Goal: Task Accomplishment & Management: Complete application form

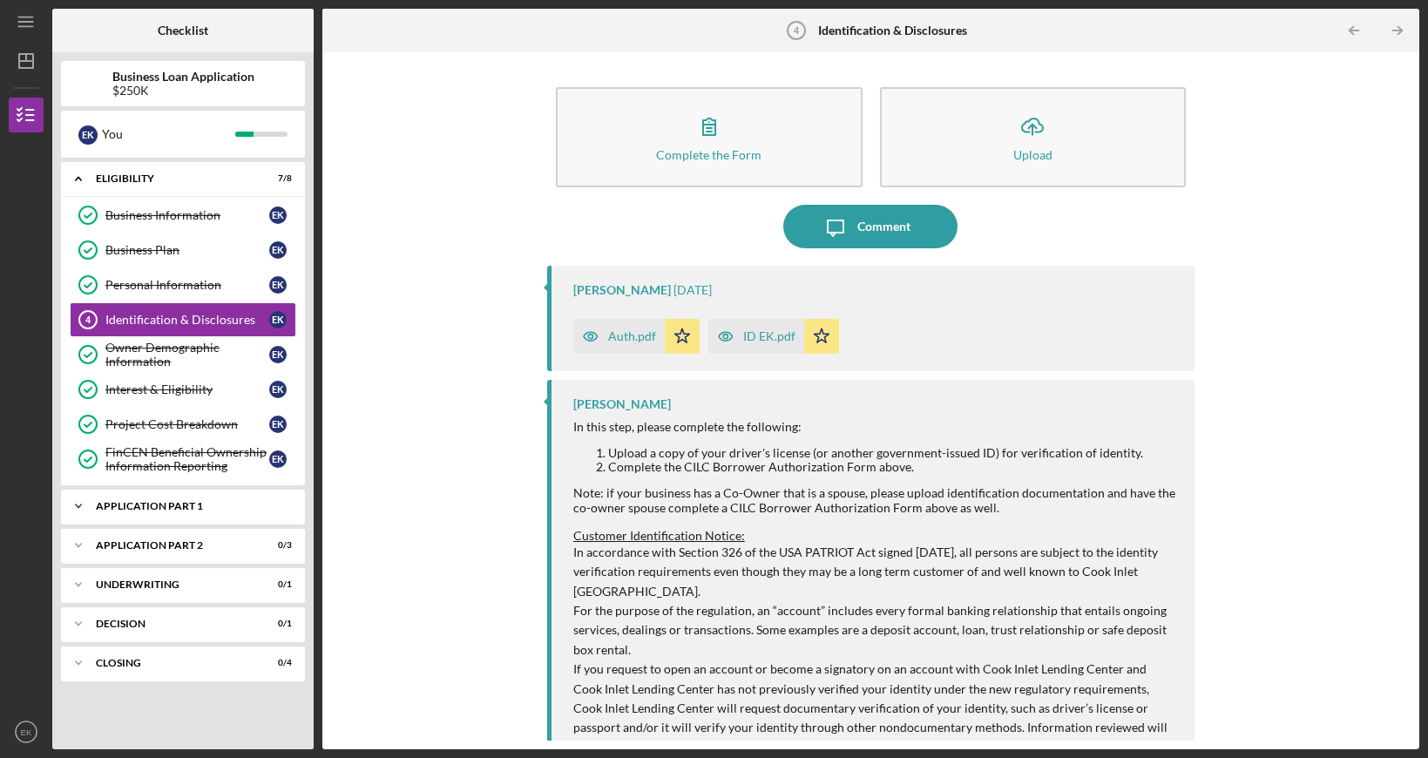
click at [164, 511] on div "Icon/Expander Application Part 1 0 / 3" at bounding box center [183, 506] width 244 height 35
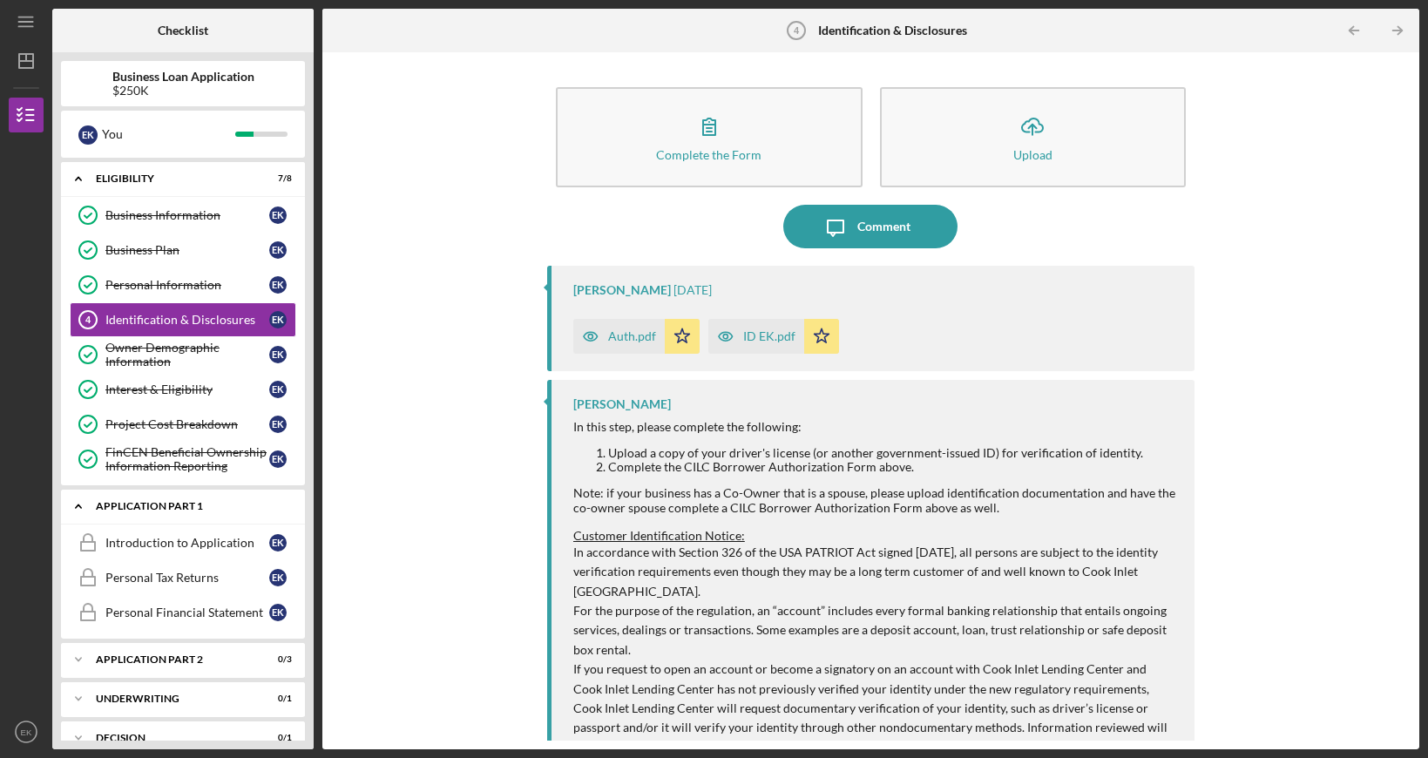
click at [166, 511] on div "Icon/Expander Application Part 1 0 / 3" at bounding box center [183, 507] width 244 height 36
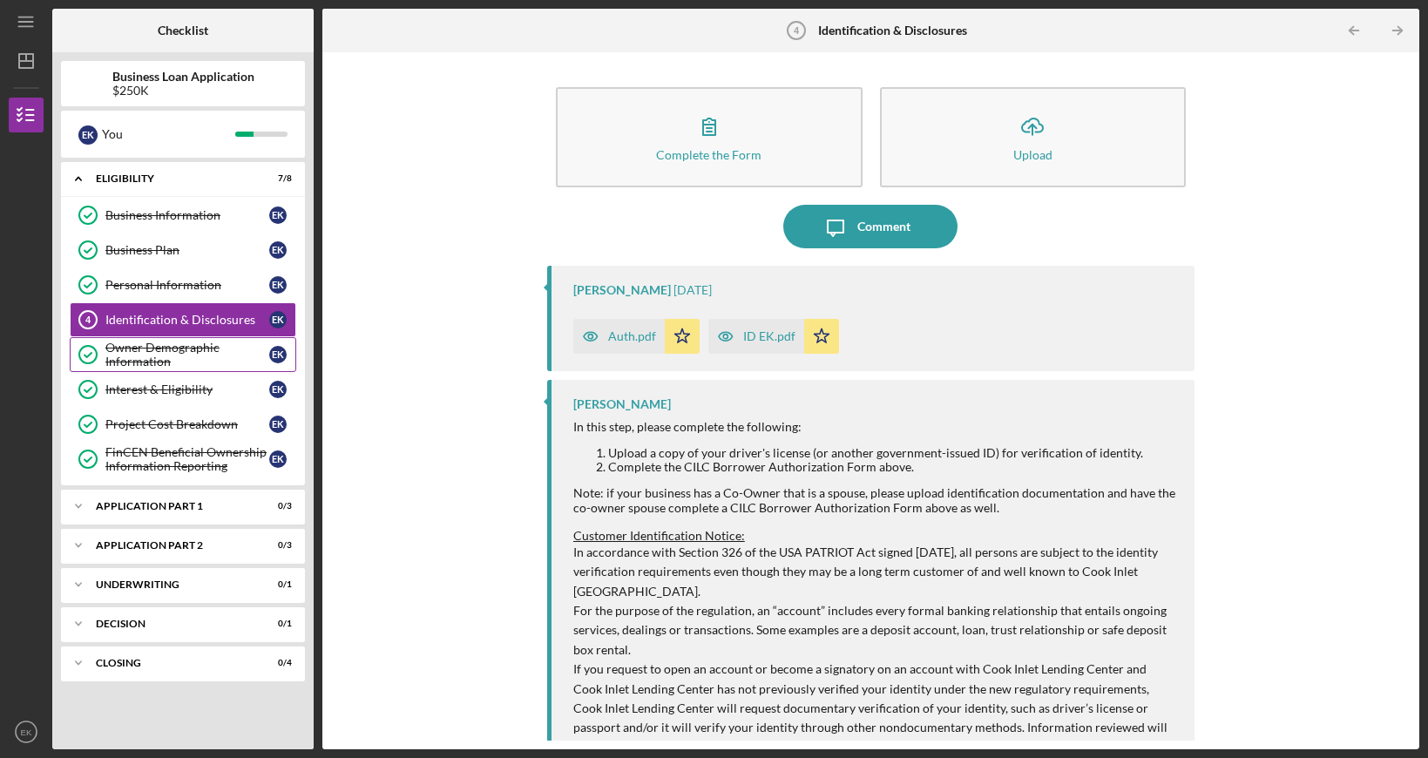
click at [227, 351] on div "Owner Demographic Information" at bounding box center [187, 355] width 164 height 28
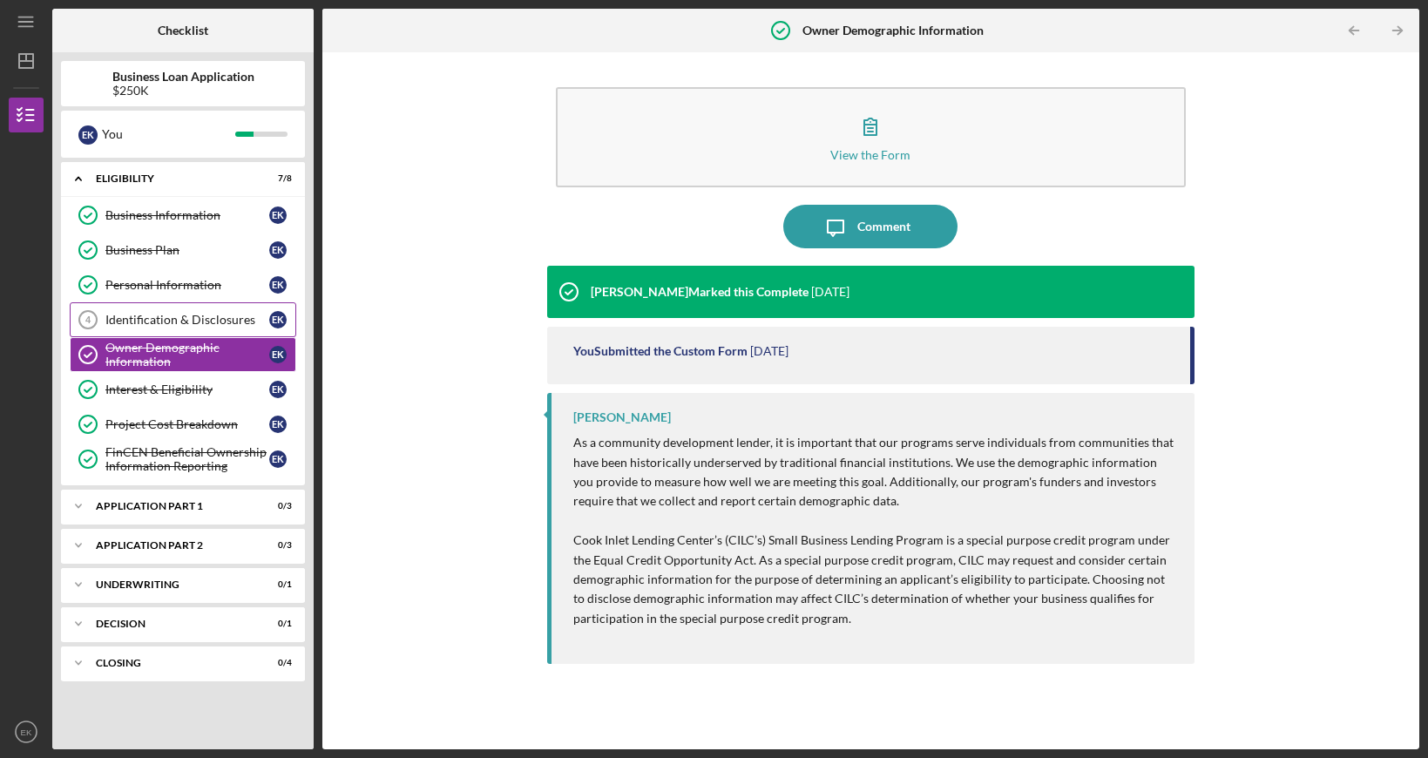
click at [234, 320] on div "Identification & Disclosures" at bounding box center [187, 320] width 164 height 14
